Goal: Communication & Community: Ask a question

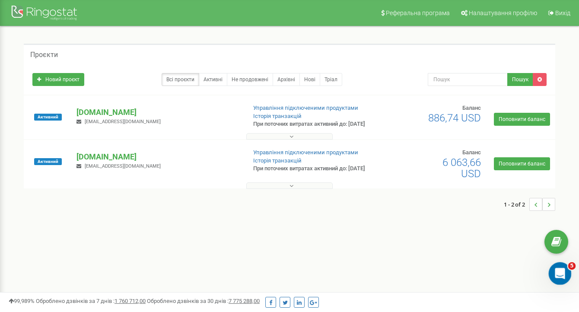
click at [559, 273] on icon "Открыть службу сообщений Intercom" at bounding box center [559, 272] width 14 height 14
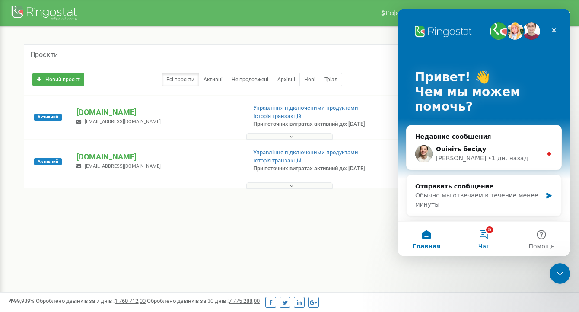
click at [486, 243] on span "Чат" at bounding box center [484, 246] width 11 height 6
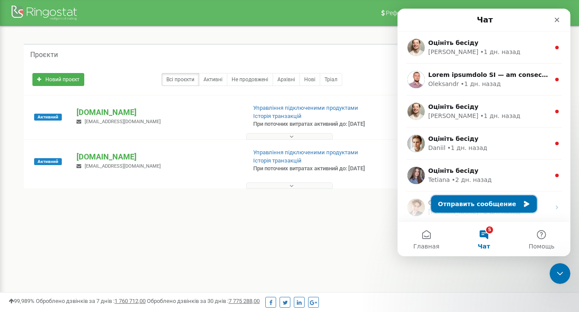
click at [457, 203] on button "Отправить сообщение" at bounding box center [484, 203] width 106 height 17
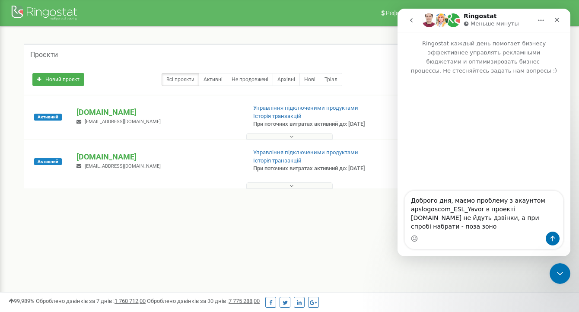
type textarea "Доброго дня, маємо проблему з акаунтом apslogoscom_ESL_Yavor в проекті [DOMAIN_…"
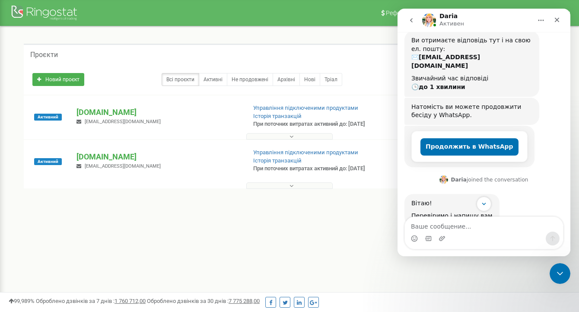
scroll to position [115, 0]
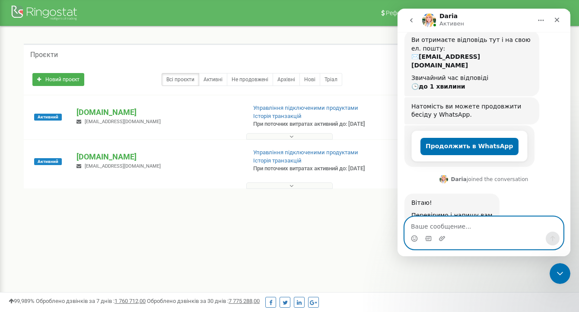
click at [512, 229] on textarea "Ваше сообщение..." at bounding box center [484, 224] width 158 height 15
type textarea "Э"
type textarea "Є якась інформація?"
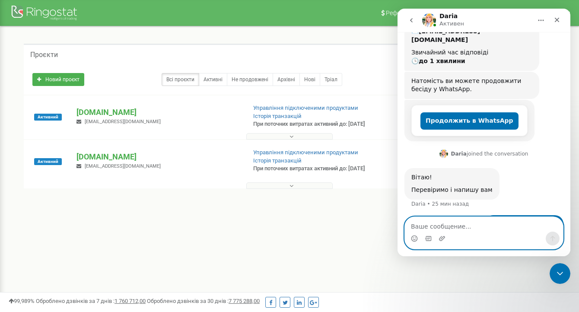
scroll to position [141, 0]
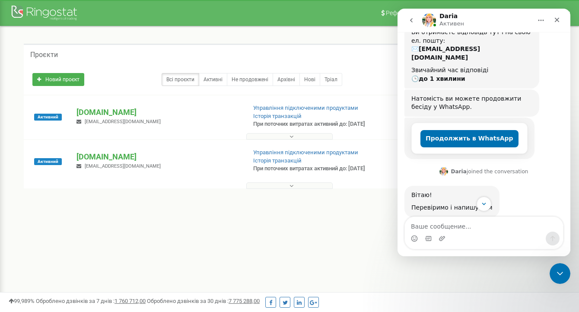
scroll to position [192, 0]
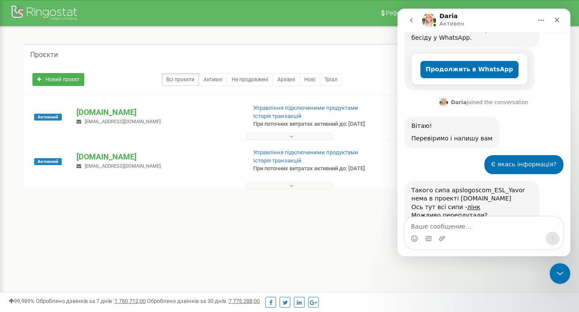
click at [499, 225] on textarea "Ваше сообщение..." at bounding box center [484, 224] width 158 height 15
type textarea "я написав що в проекті eslukraine"
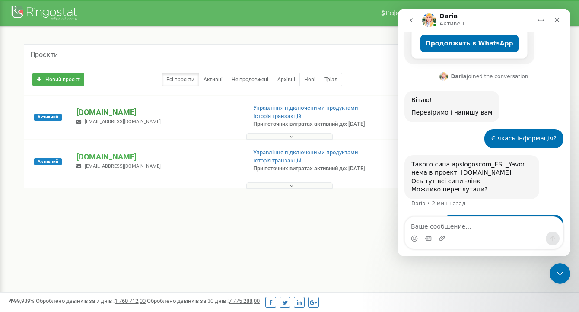
click at [105, 115] on p "[DOMAIN_NAME]" at bounding box center [158, 112] width 163 height 11
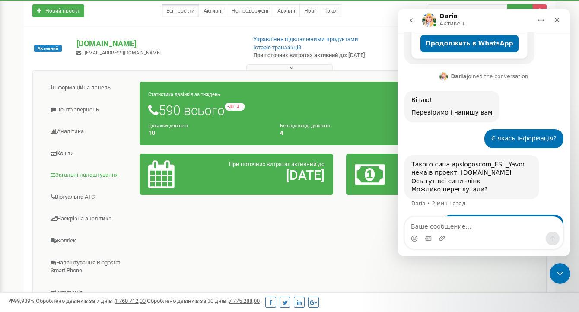
scroll to position [69, 0]
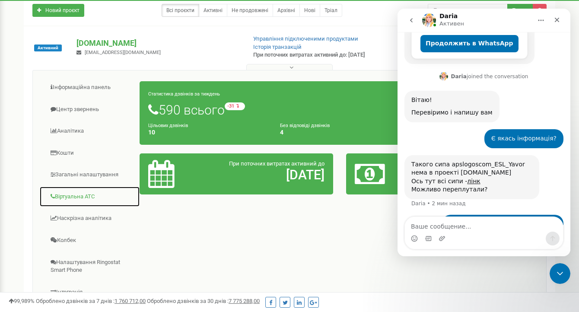
click at [81, 203] on link "Віртуальна АТС" at bounding box center [89, 196] width 101 height 21
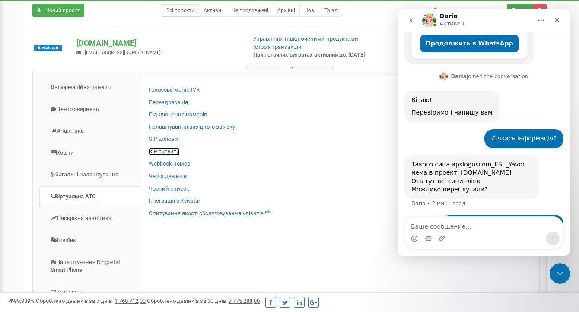
click at [168, 156] on link "SIP акаунти" at bounding box center [164, 152] width 31 height 8
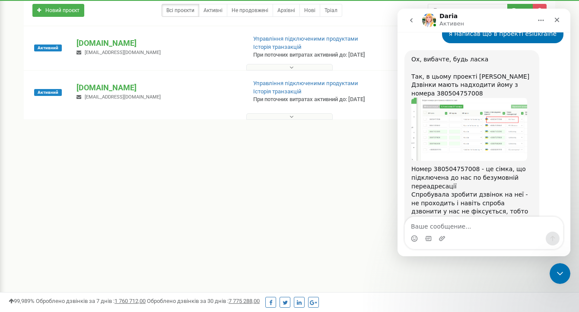
scroll to position [398, 0]
click at [490, 99] on img "Daria говорит…" at bounding box center [470, 130] width 116 height 63
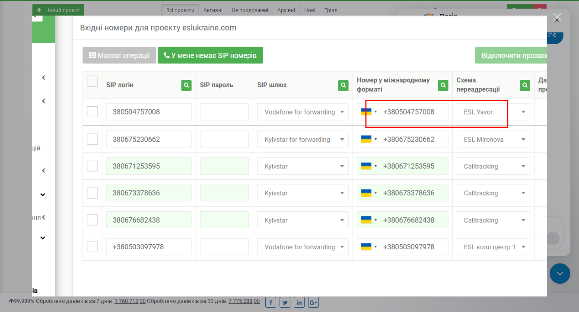
click at [339, 306] on div "Мессенджер Intercom" at bounding box center [289, 156] width 579 height 312
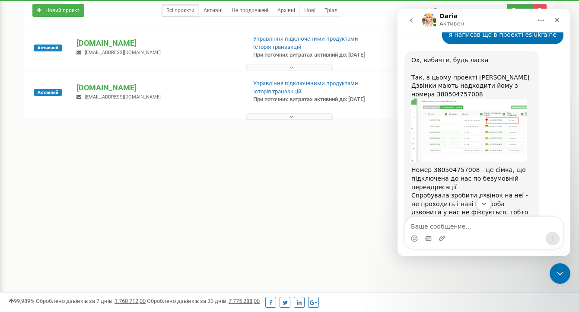
click at [458, 232] on div "Мессенджер Intercom" at bounding box center [484, 239] width 158 height 14
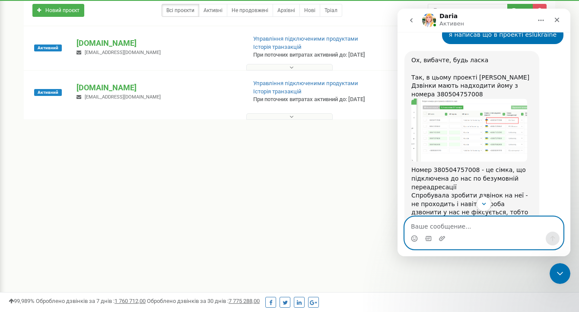
click at [457, 226] on textarea "Ваше сообщение..." at bounding box center [484, 224] width 158 height 15
type textarea "в"
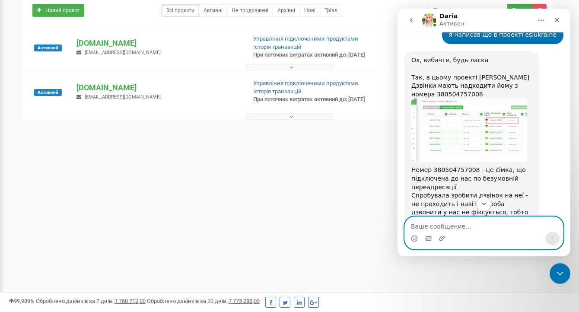
click at [502, 222] on textarea "Ваше сообщение..." at bounding box center [484, 224] width 158 height 15
paste textarea "н"
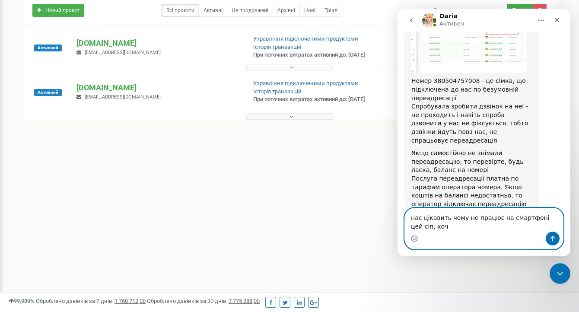
scroll to position [496, 0]
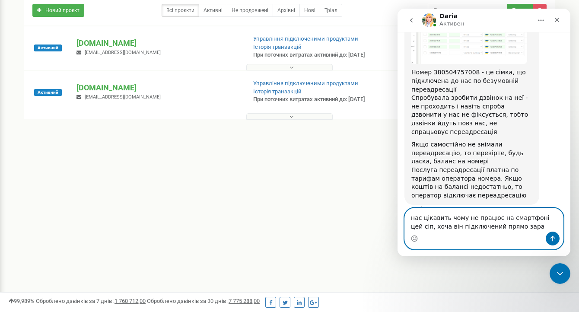
type textarea "нас цікавить чому не працює на смартфоні цей сіп, хоча він підключений прямо за…"
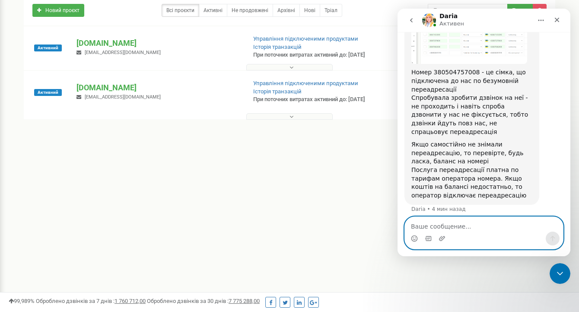
scroll to position [515, 0]
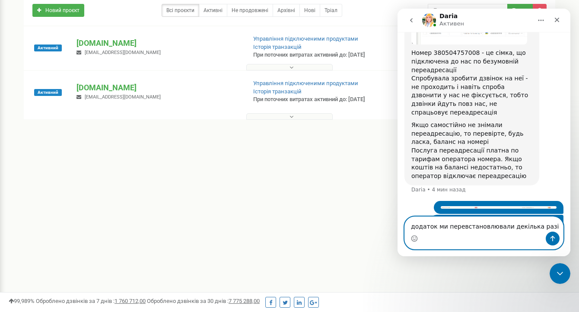
type textarea "додаток ми перевстановлювали декілька разів"
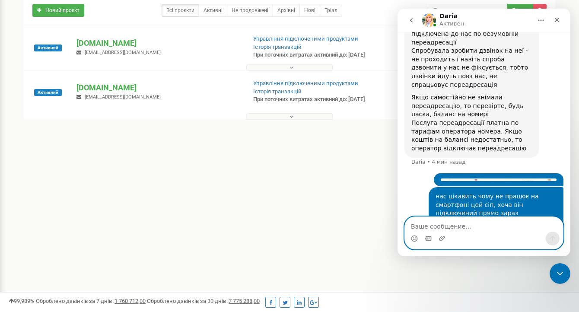
scroll to position [543, 0]
click at [462, 224] on textarea "Ваше сообщение..." at bounding box center [484, 224] width 158 height 15
type textarea "не можемо зі смартфона робити виклики"
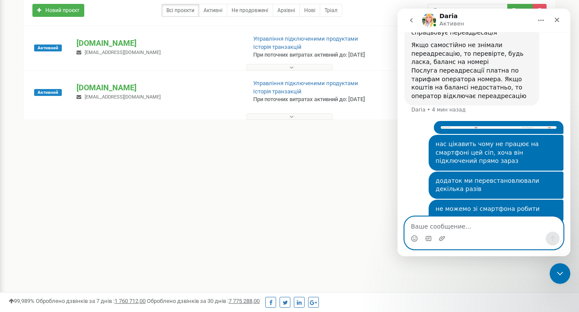
scroll to position [597, 0]
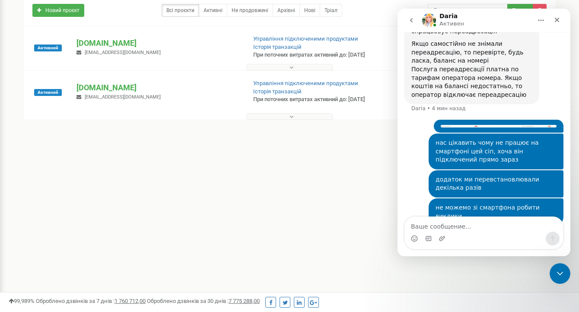
click at [508, 125] on img "Микита говорит…" at bounding box center [499, 126] width 116 height 3
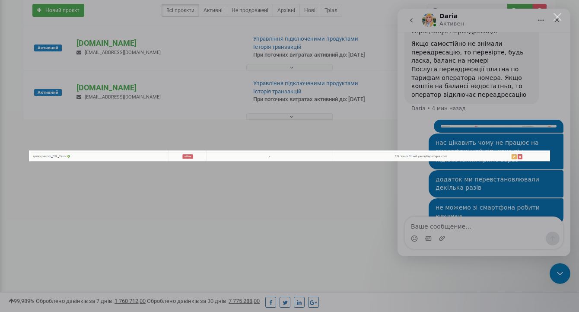
scroll to position [563, 0]
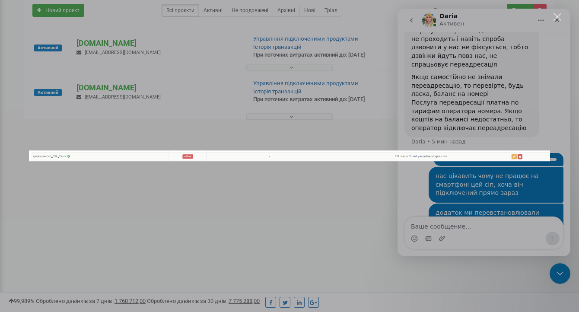
click at [289, 200] on div "Мессенджер Intercom" at bounding box center [289, 156] width 579 height 312
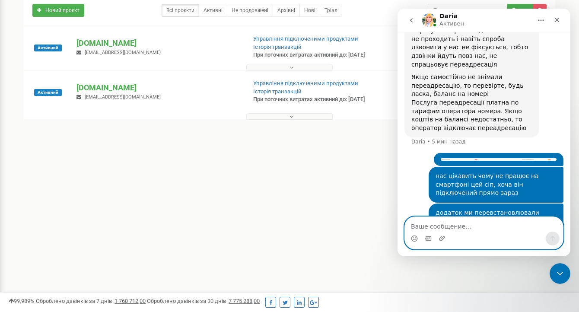
click at [466, 224] on textarea "Ваше сообщение..." at bounding box center [484, 224] width 158 height 15
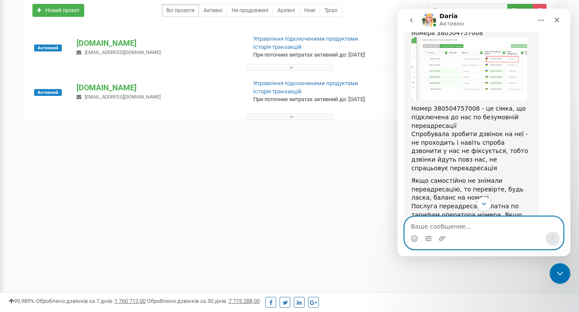
scroll to position [425, 0]
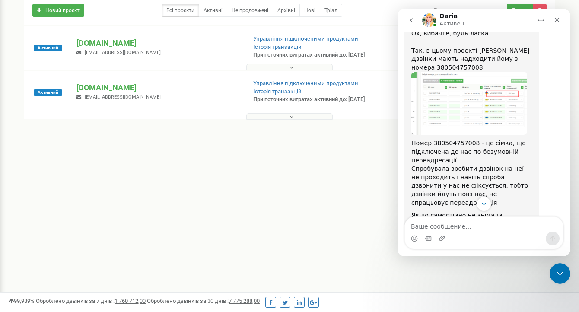
click at [479, 93] on img "Daria говорит…" at bounding box center [470, 103] width 116 height 63
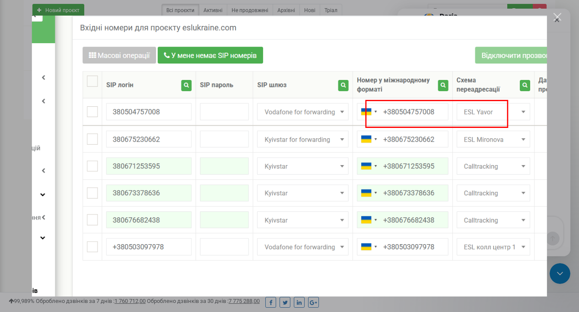
scroll to position [0, 0]
click at [552, 166] on div "Мессенджер Intercom" at bounding box center [289, 156] width 579 height 312
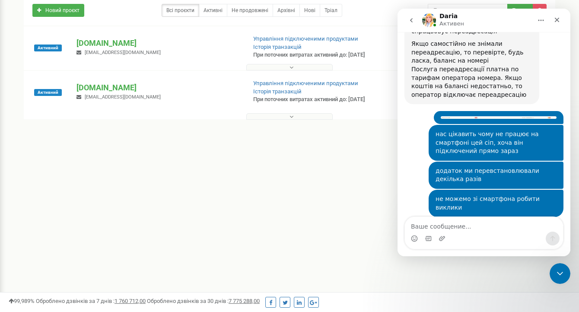
scroll to position [606, 0]
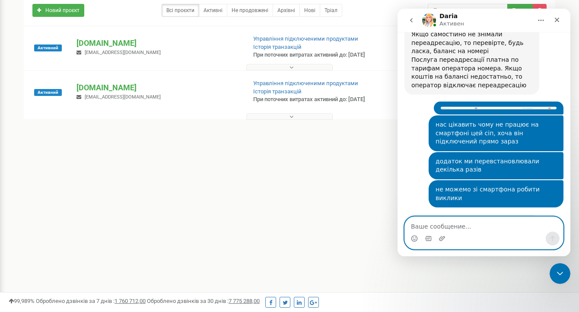
click at [455, 225] on textarea "Ваше сообщение..." at bounding box center [484, 224] width 158 height 15
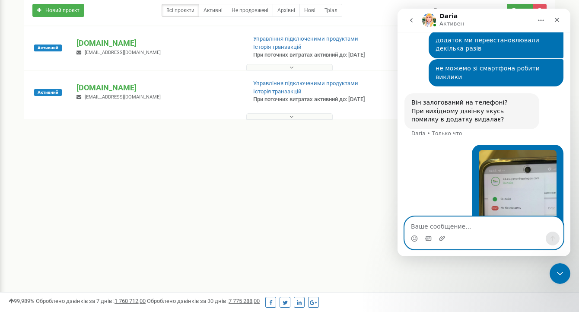
scroll to position [739, 0]
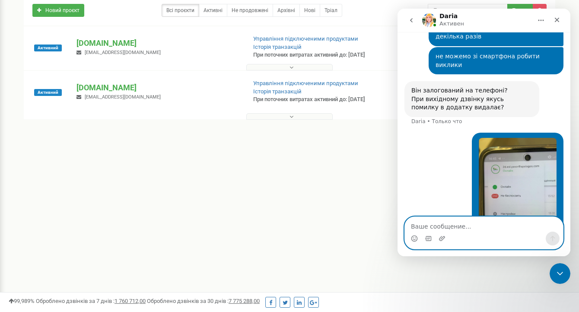
click at [497, 230] on textarea "Ваше сообщение..." at bounding box center [484, 224] width 158 height 15
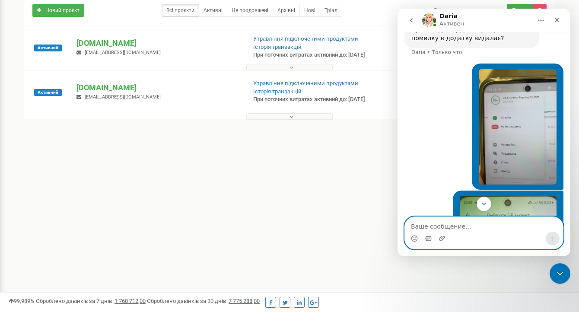
scroll to position [866, 0]
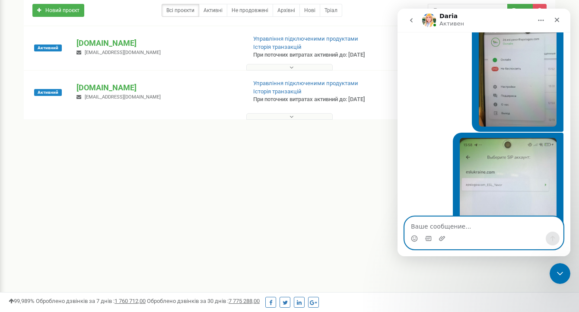
click at [459, 227] on textarea "Ваше сообщение..." at bounding box center [484, 224] width 158 height 15
type textarea "помилок немає"
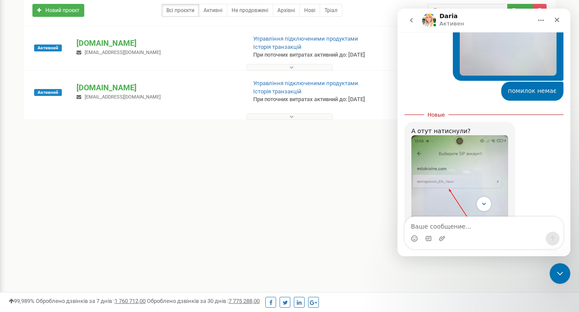
scroll to position [1042, 0]
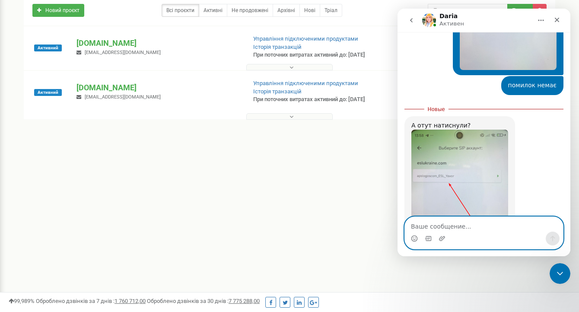
click at [463, 228] on textarea "Ваше сообщение..." at bounding box center [484, 224] width 158 height 15
type textarea "звичайно"
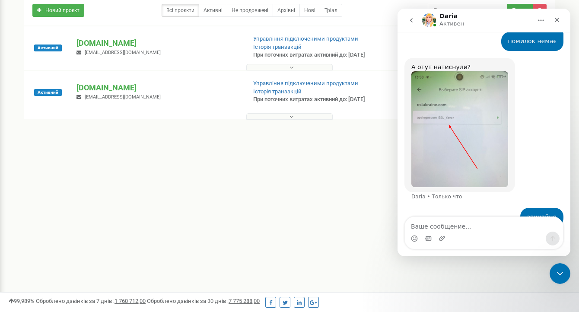
scroll to position [1086, 0]
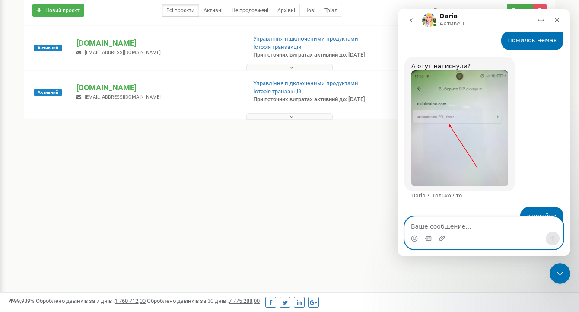
click at [476, 224] on textarea "Ваше сообщение..." at bounding box center [484, 224] width 158 height 15
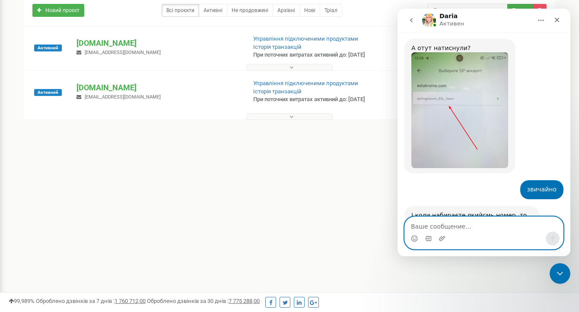
click at [461, 228] on textarea "Ваше сообщение..." at bounding box center [484, 224] width 158 height 15
type textarea "тиша "Очікуємо підключення", ні гудків нічого"
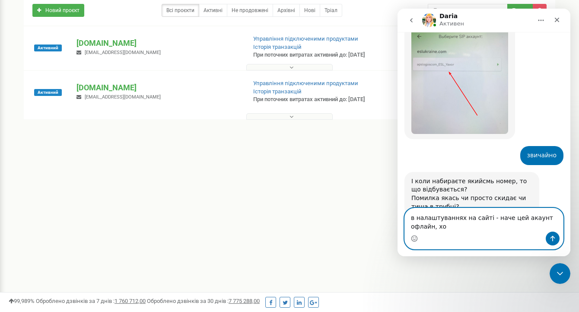
scroll to position [1147, 0]
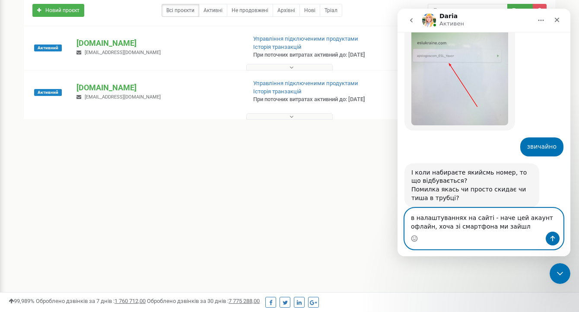
type textarea "в налаштуваннях на сайті - наче цей акаунт офлайн, хоча зі смартфона ми зайшли"
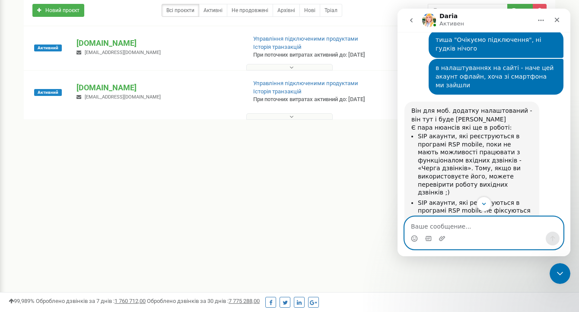
scroll to position [1365, 0]
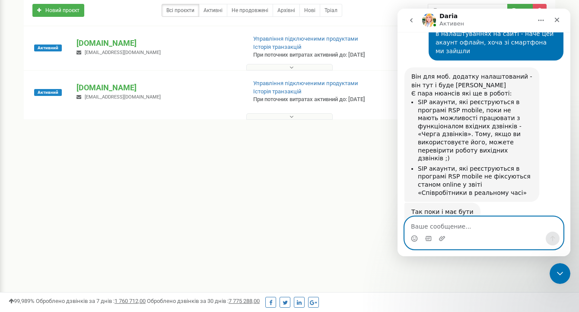
click at [455, 228] on textarea "Ваше сообщение..." at bounding box center [484, 224] width 158 height 15
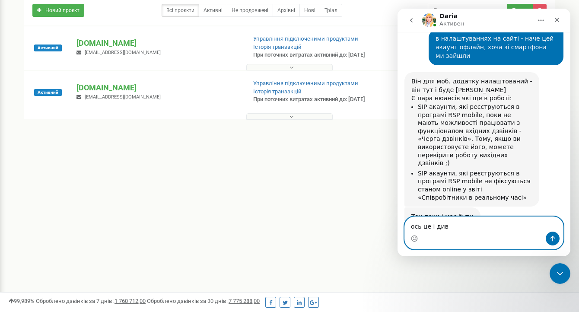
scroll to position [1361, 0]
type textarea "ось це і дивно"
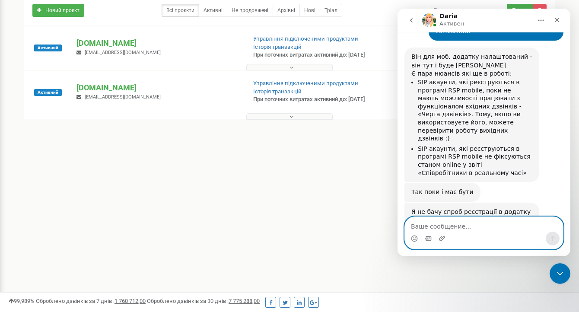
scroll to position [1386, 0]
type textarea "пробували, проблема залишається"
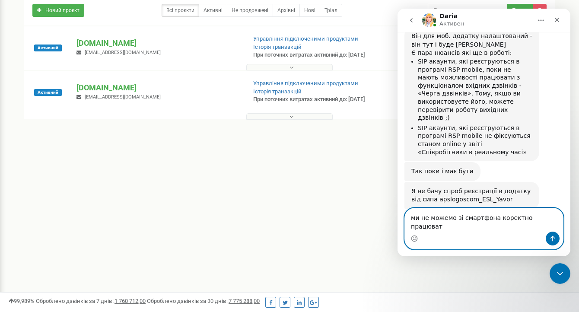
type textarea "ми не можемо зі смартфона коректно працювати"
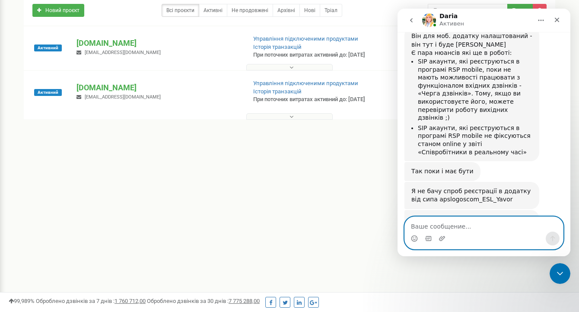
scroll to position [1434, 0]
